Goal: Information Seeking & Learning: Learn about a topic

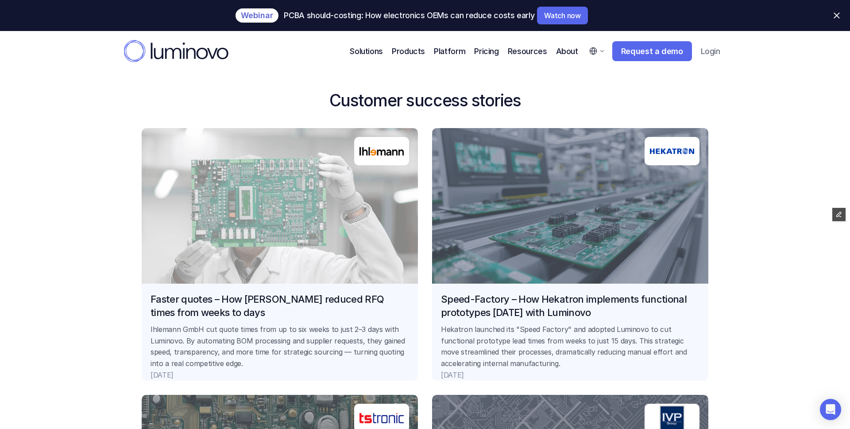
click at [345, 313] on link "Faster quotes – How Ihlemann reduced RFQ times from weeks to days Ihlemann GmbH…" at bounding box center [280, 254] width 276 height 252
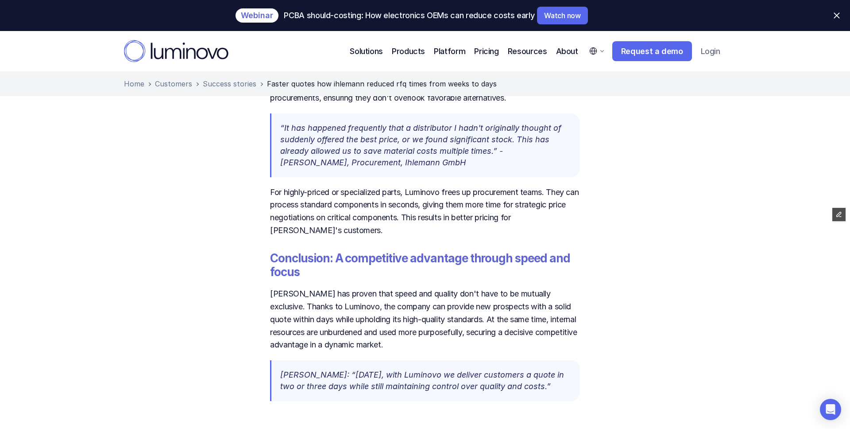
scroll to position [1538, 0]
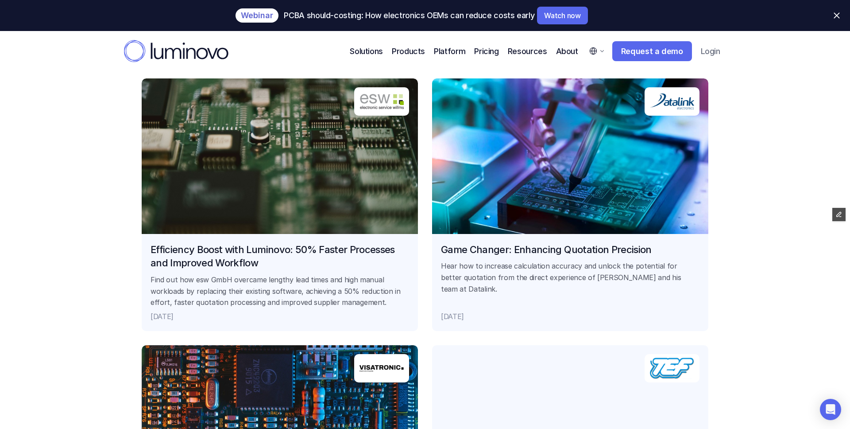
scroll to position [688, 0]
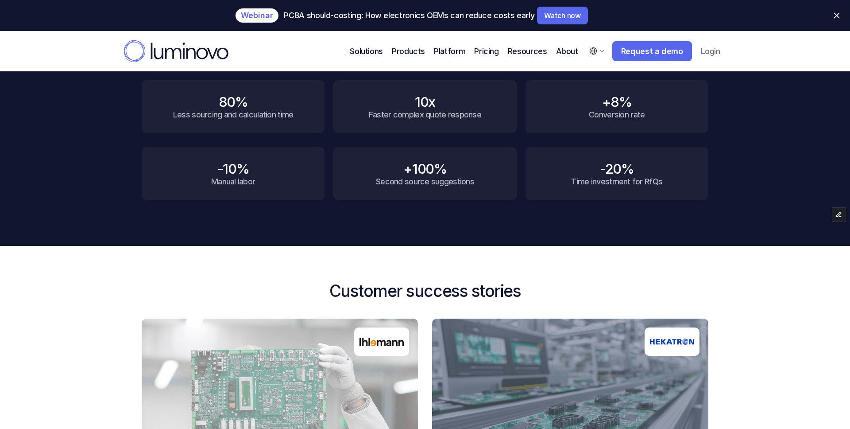
scroll to position [670, 0]
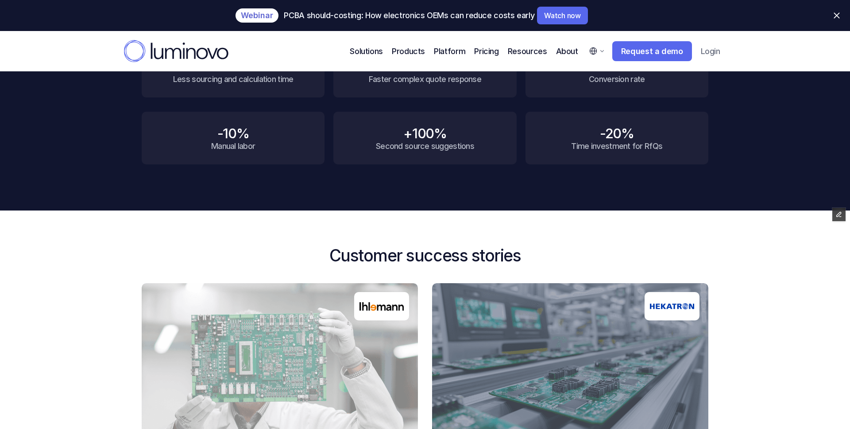
scroll to position [691, 0]
